Goal: Navigation & Orientation: Find specific page/section

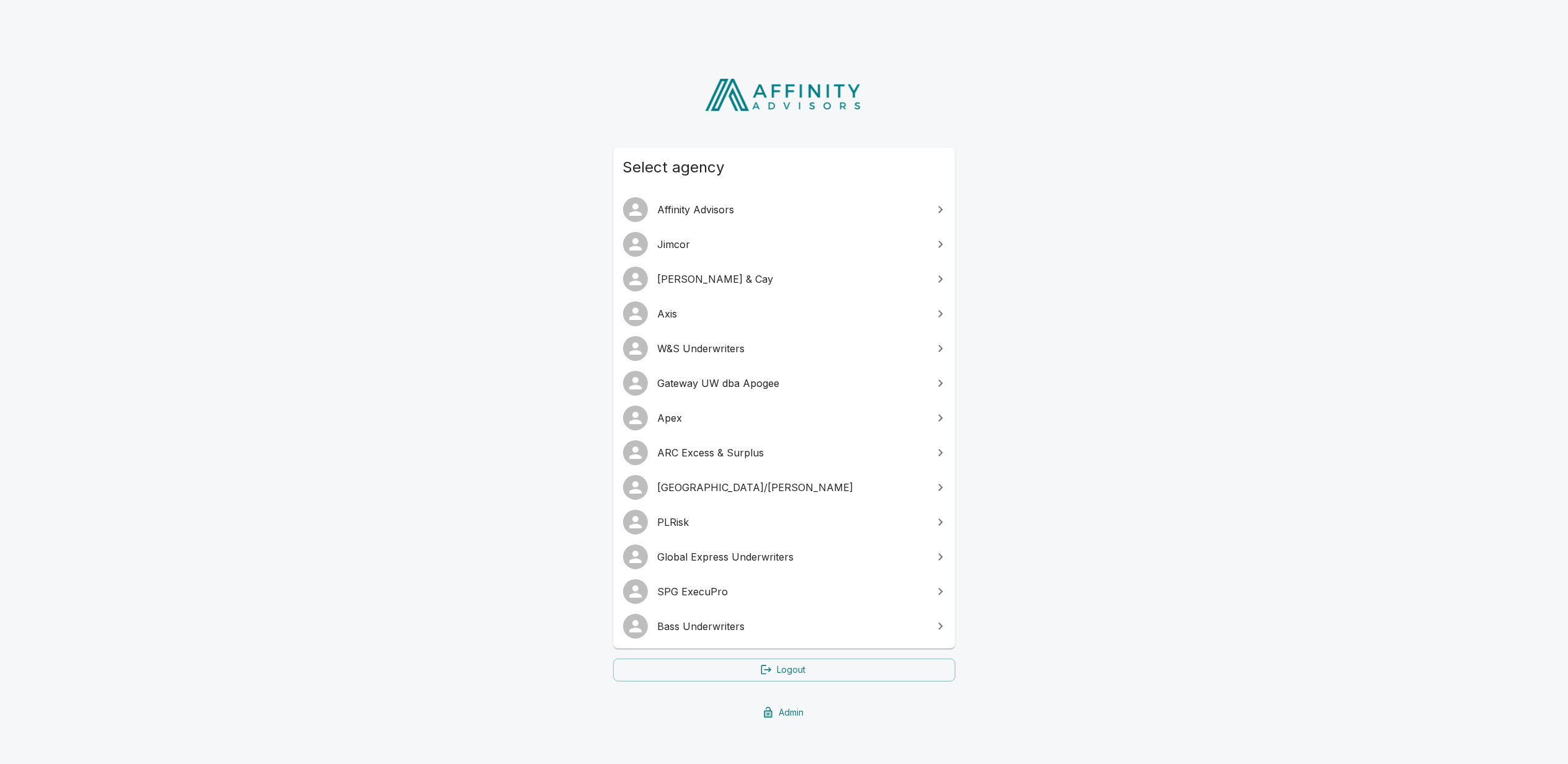
click at [742, 383] on span "Gateway UW dba Apogee" at bounding box center [792, 383] width 268 height 15
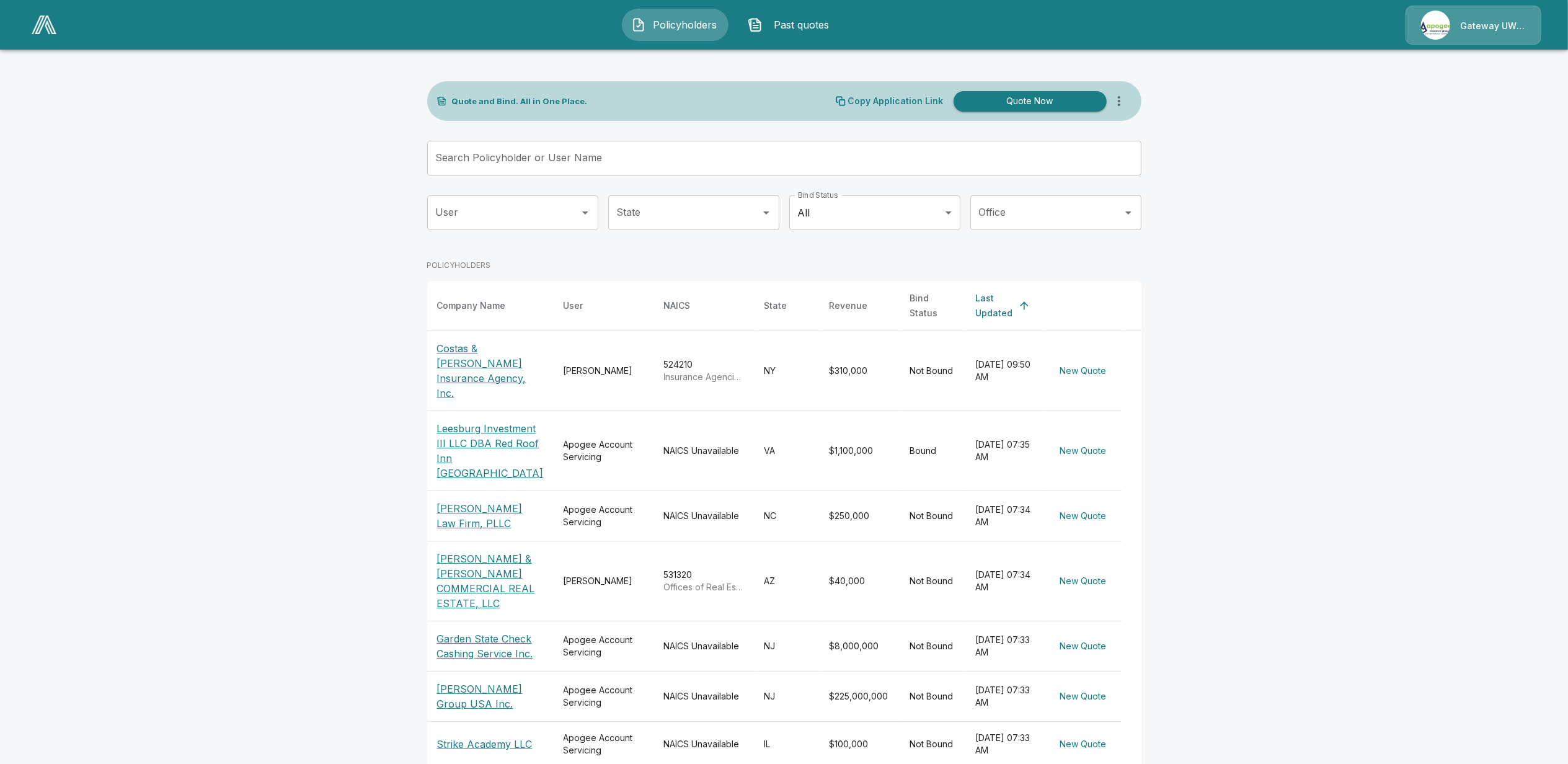
click at [45, 21] on img at bounding box center [44, 24] width 25 height 19
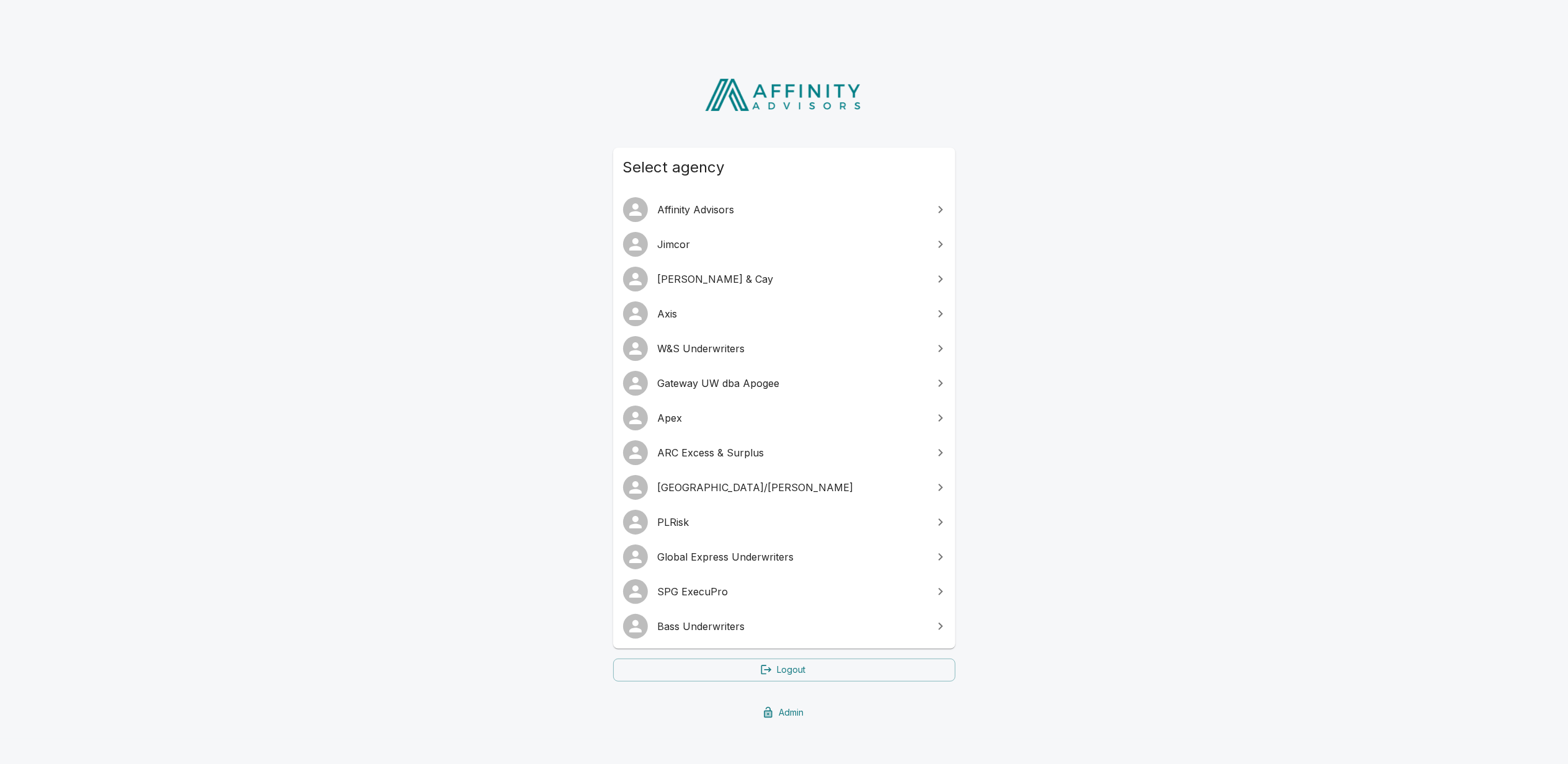
click at [698, 598] on span "SPG ExecuPro" at bounding box center [792, 591] width 268 height 15
